Goal: Use online tool/utility: Use online tool/utility

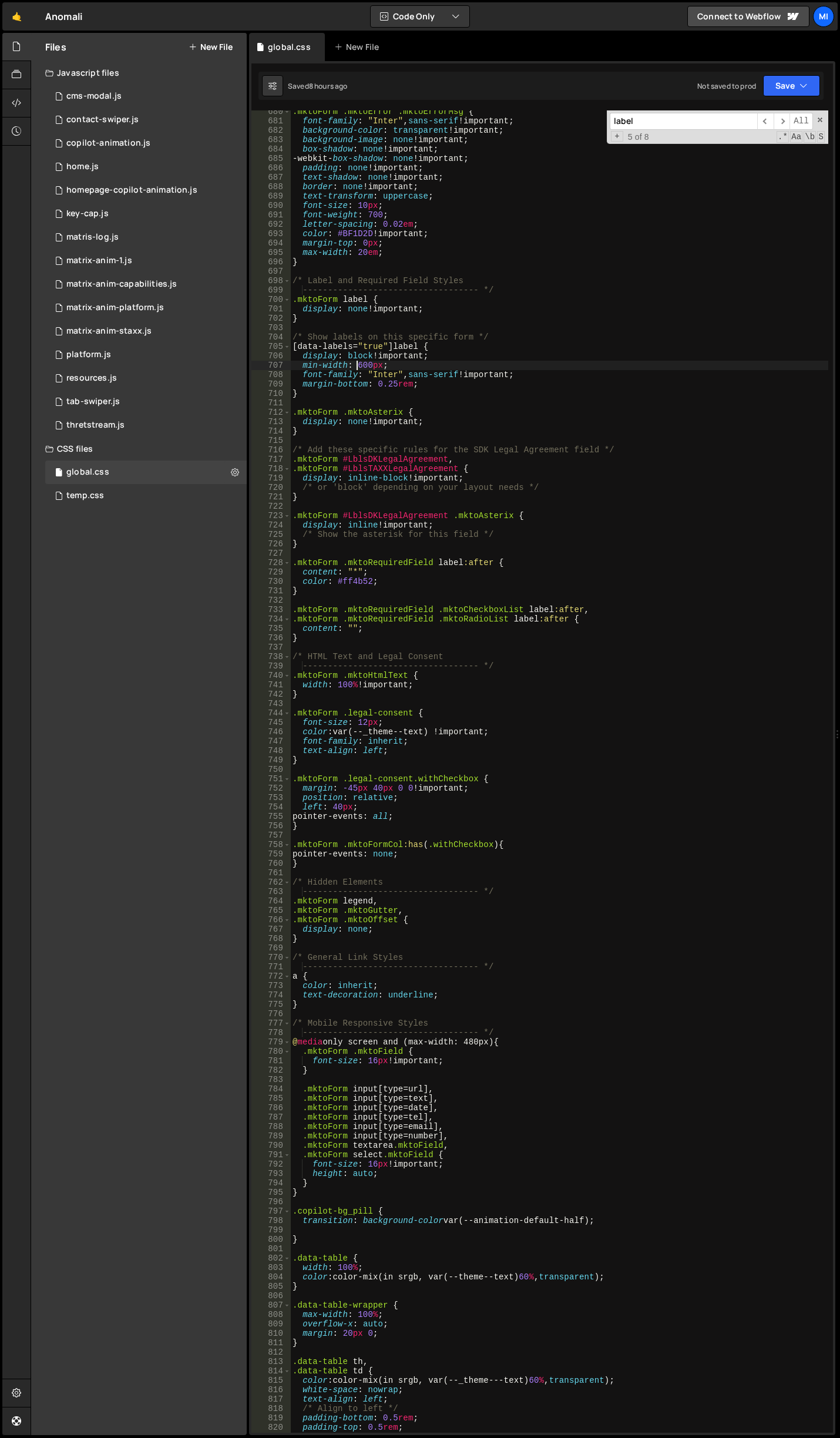
scroll to position [6524, 0]
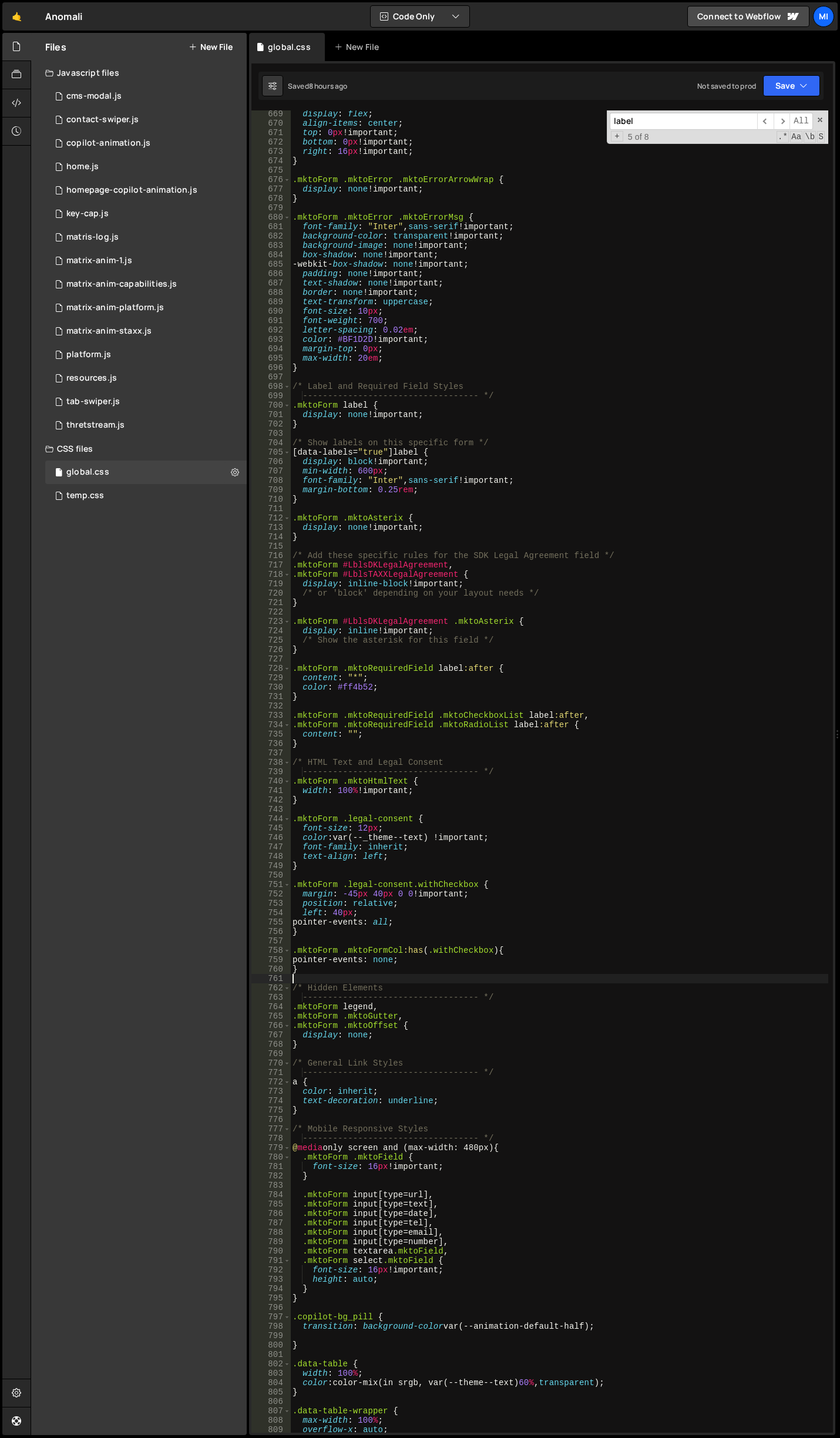
click at [370, 977] on div "display : flex ; align-items : center ; top : 0 px !important ; bottom : 0 px !…" at bounding box center [559, 779] width 538 height 1340
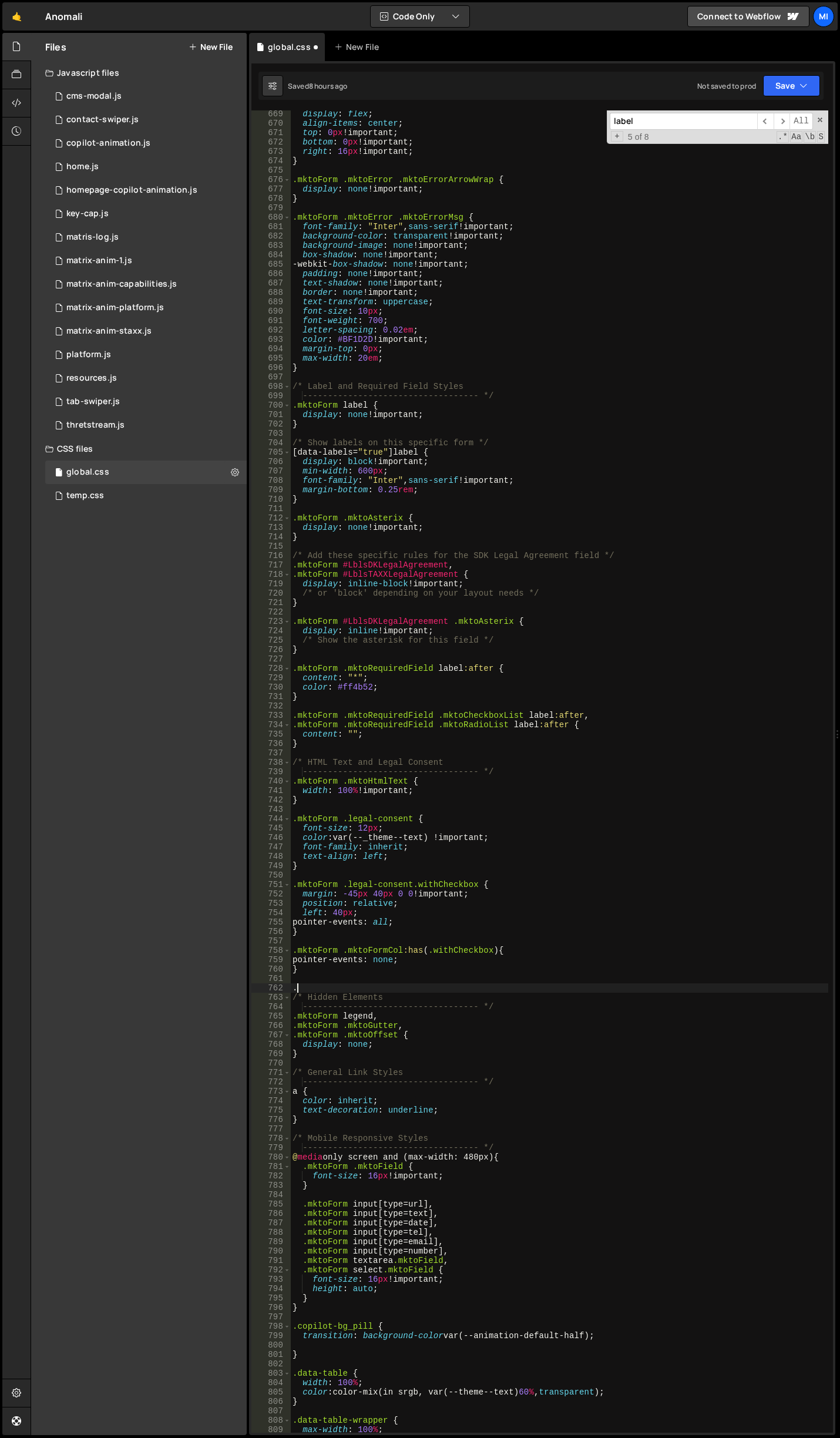
paste textarea "legal-consent"
type textarea ".legal-consent {}"
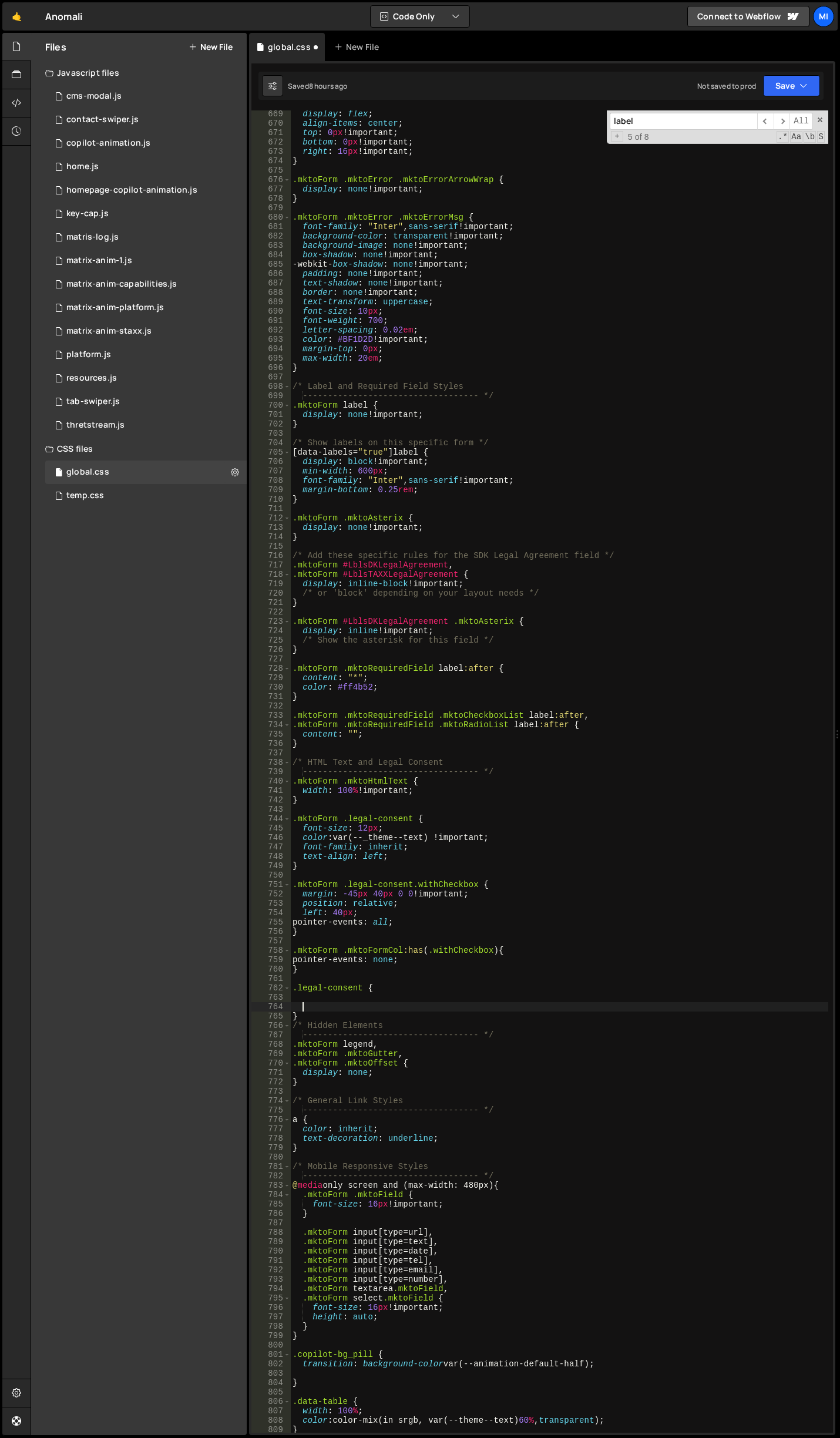
type textarea "v"
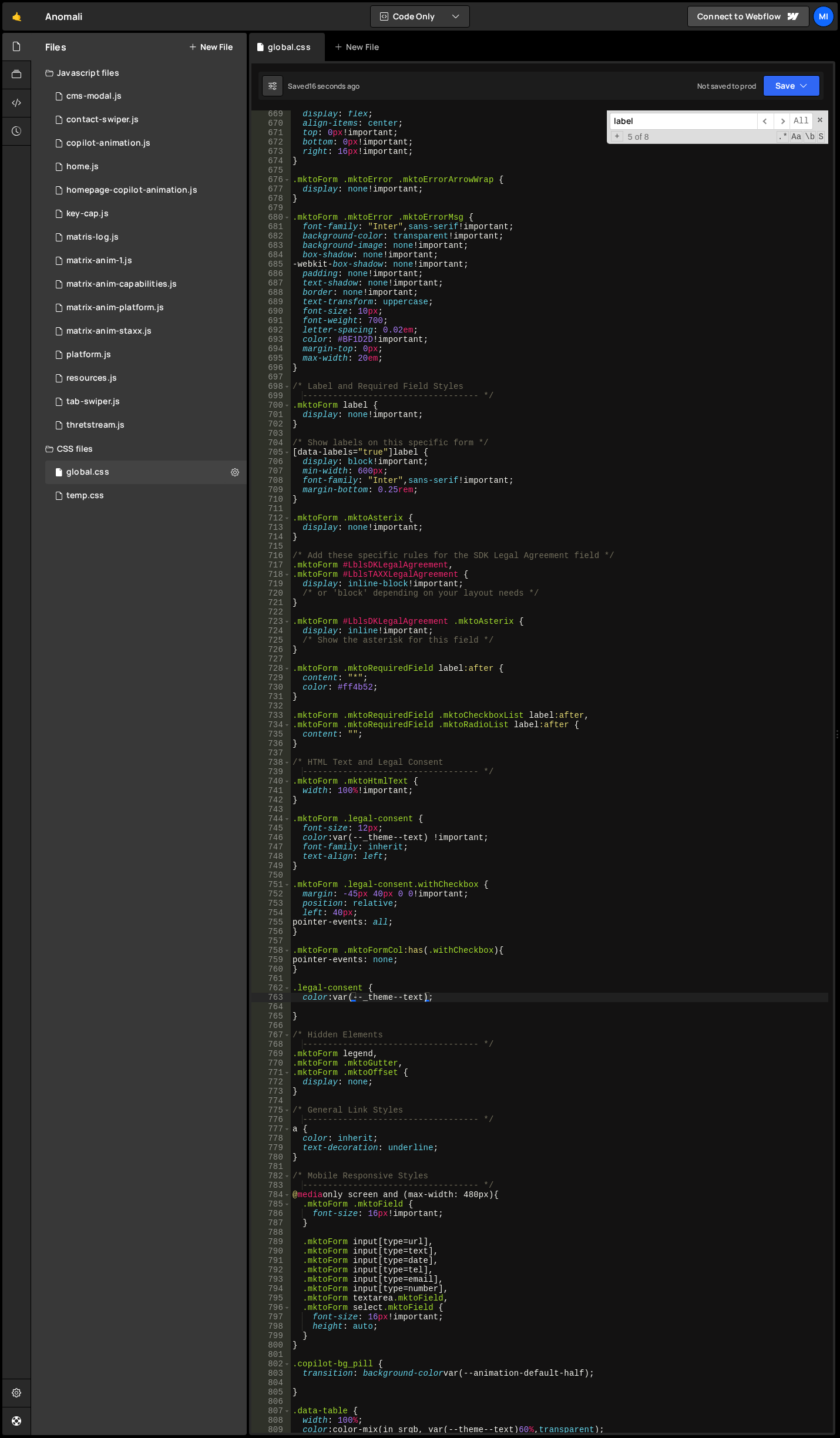
drag, startPoint x: 436, startPoint y: 996, endPoint x: 446, endPoint y: 988, distance: 12.8
click at [436, 996] on div "display : flex ; align-items : center ; top : 0 px !important ; bottom : 0 px !…" at bounding box center [559, 779] width 538 height 1340
click at [293, 985] on div "display : flex ; align-items : center ; top : 0 px !important ; bottom : 0 px !…" at bounding box center [559, 779] width 538 height 1340
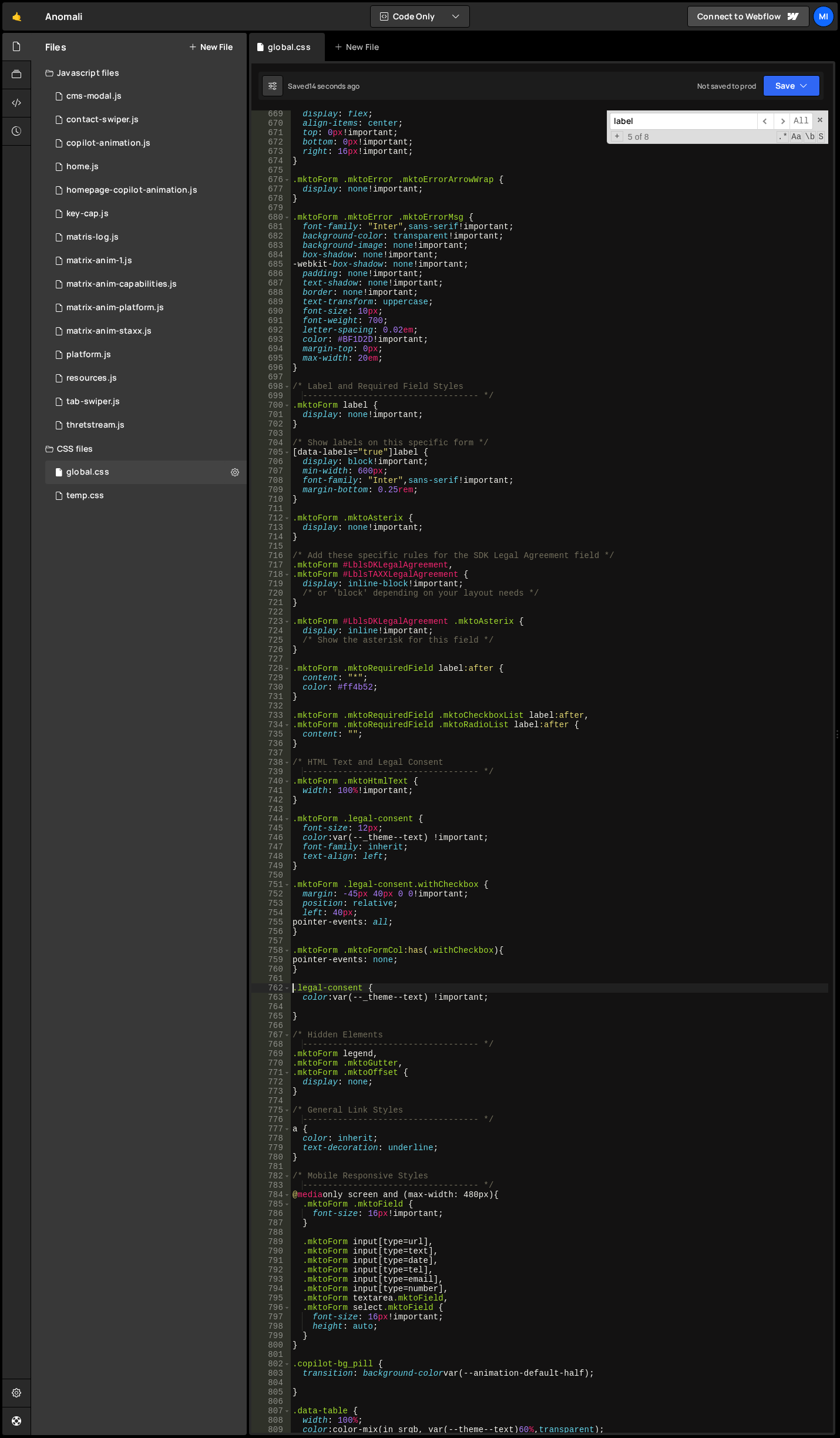
paste textarea "mktoFieldWrap"
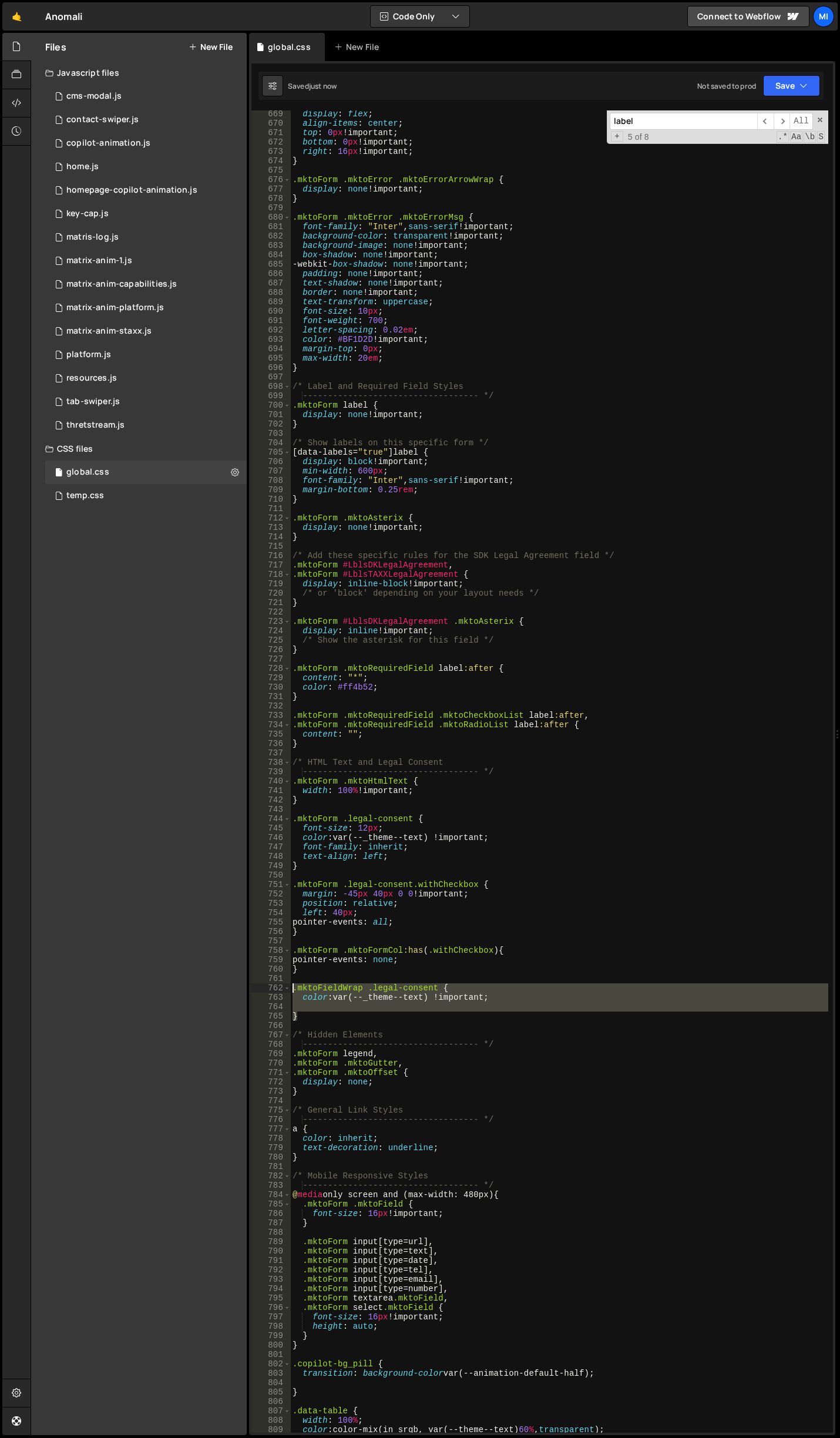
drag, startPoint x: 297, startPoint y: 1012, endPoint x: 280, endPoint y: 985, distance: 31.9
click at [280, 985] on div ".mktoFieldWrap .legal-consent { 669 670 671 672 673 674 675 676 677 678 679 680…" at bounding box center [542, 772] width 581 height 1322
type textarea ".mktoFieldWrap .legal-consent { color: var(--_theme--text) !important;"
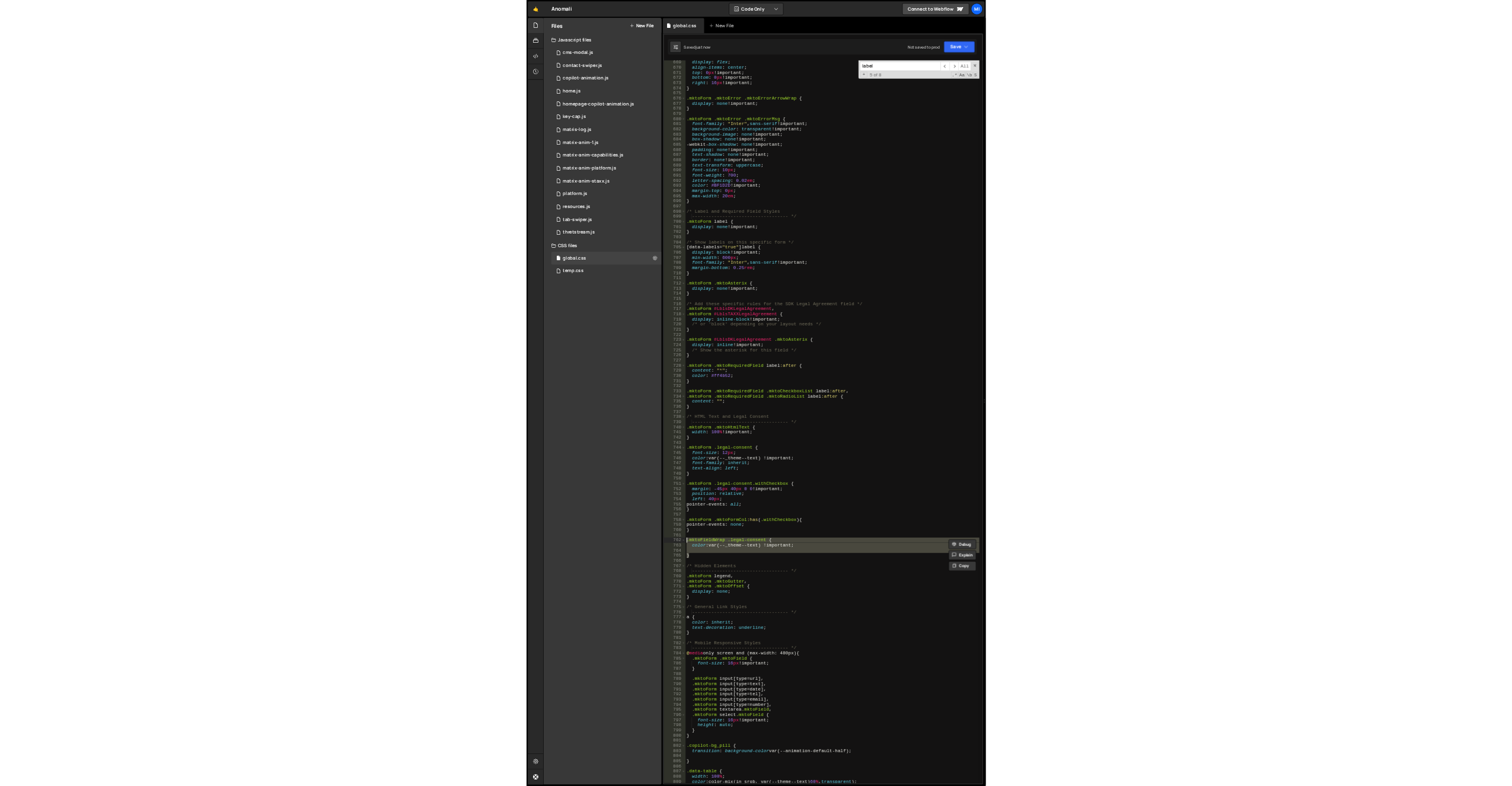
scroll to position [0, 0]
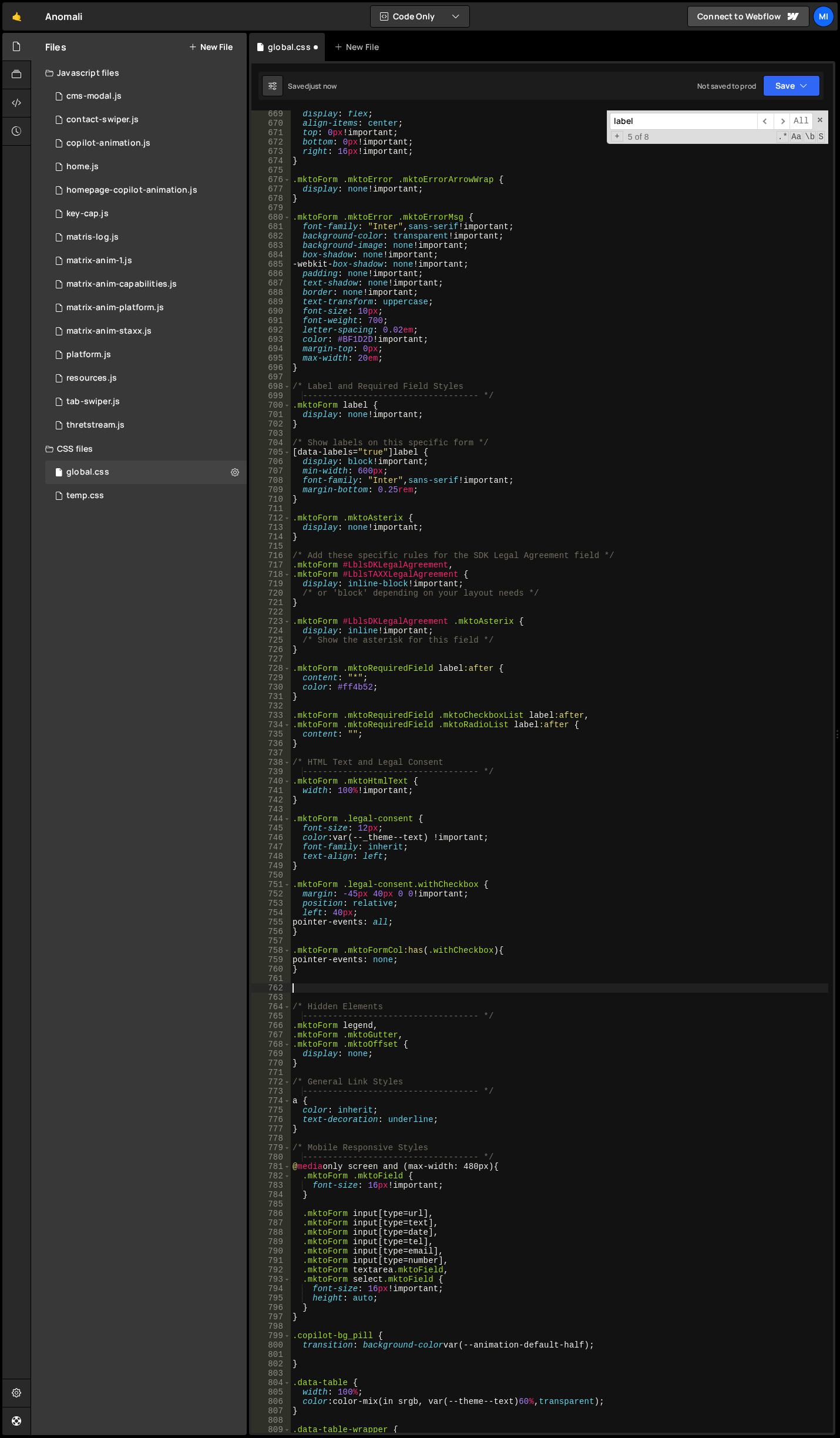
type textarea "/* Hidden Elements"
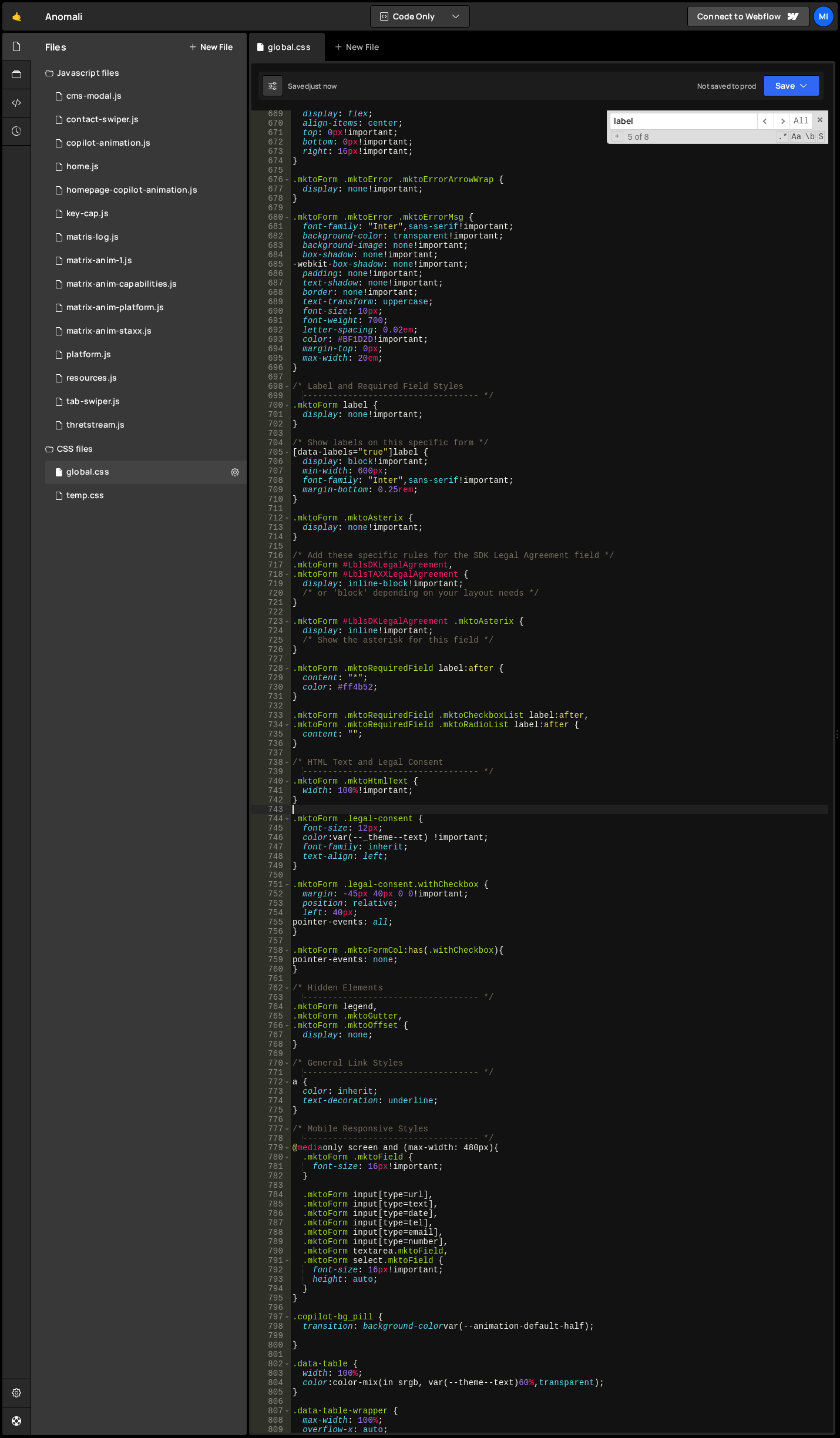
click at [441, 806] on div "display : flex ; align-items : center ; top : 0 px !important ; bottom : 0 px !…" at bounding box center [559, 779] width 538 height 1340
drag, startPoint x: 432, startPoint y: 837, endPoint x: 335, endPoint y: 840, distance: 97.0
click at [335, 840] on div "display : flex ; align-items : center ; top : 0 px !important ; bottom : 0 px !…" at bounding box center [559, 779] width 538 height 1340
paste textarea "-text)"
type textarea "color: var(--_theme---text) !important;"
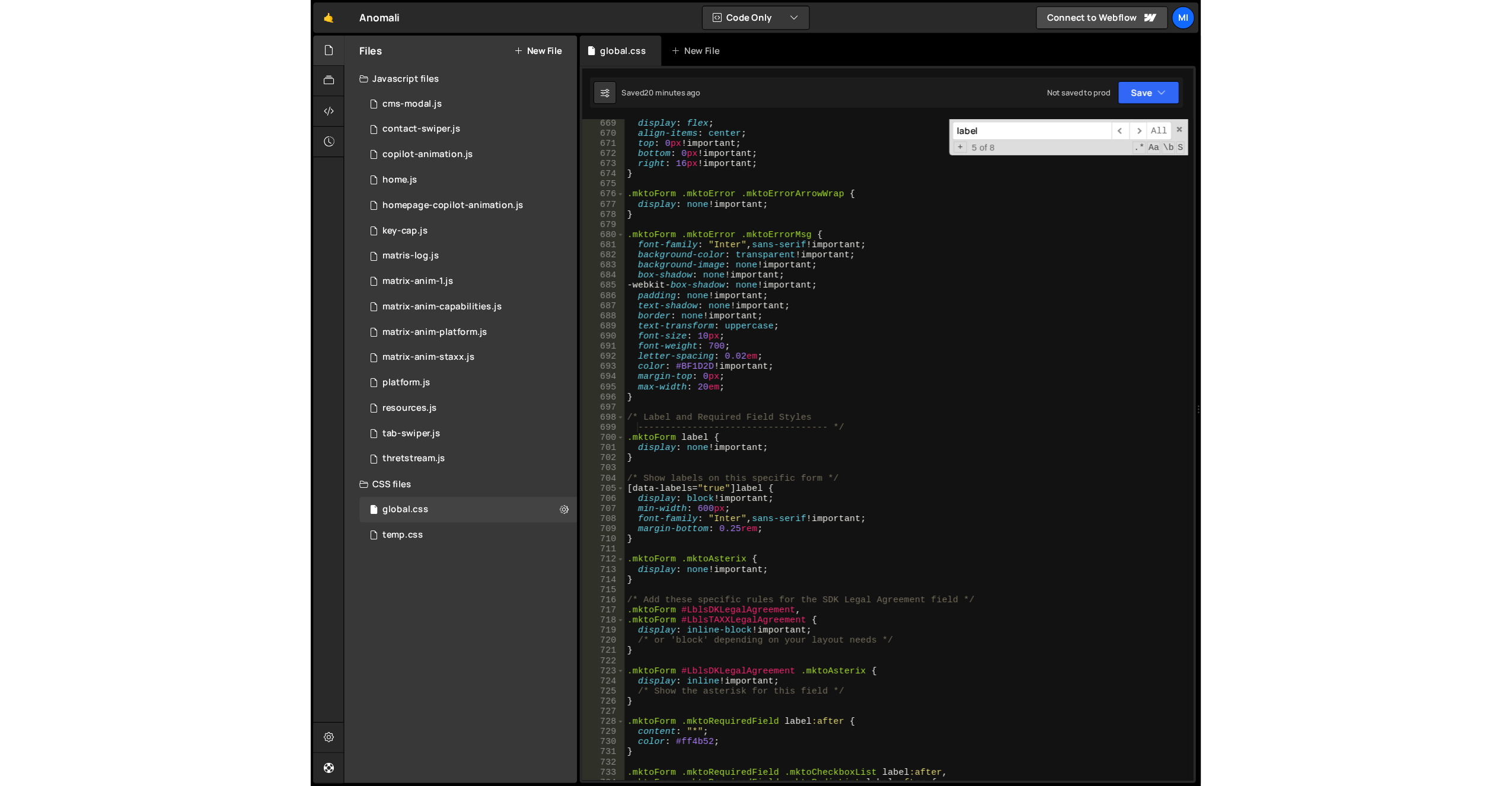
scroll to position [6431, 0]
